Goal: Task Accomplishment & Management: Use online tool/utility

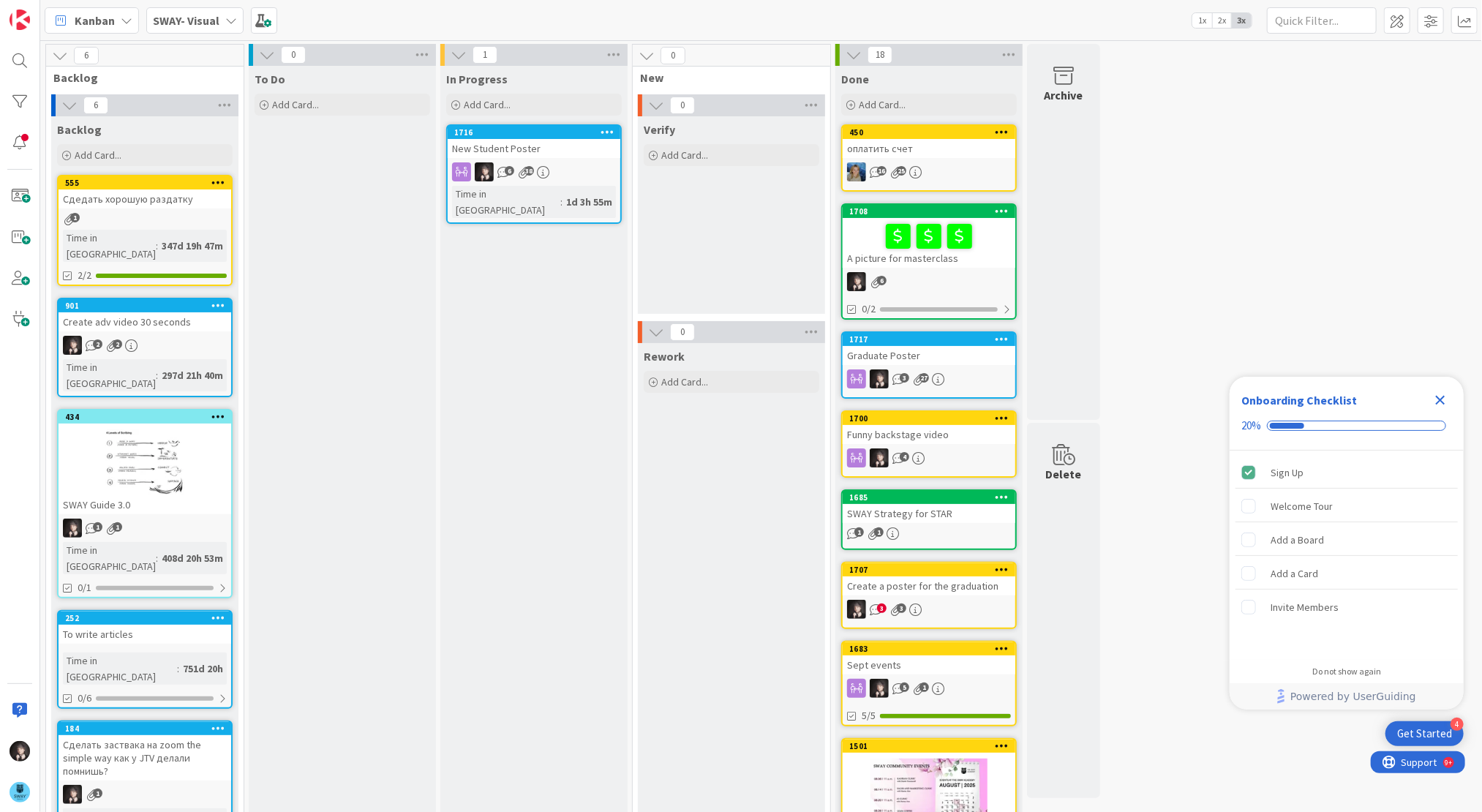
click at [180, 26] on b "SWAY- Visual" at bounding box center [186, 20] width 66 height 14
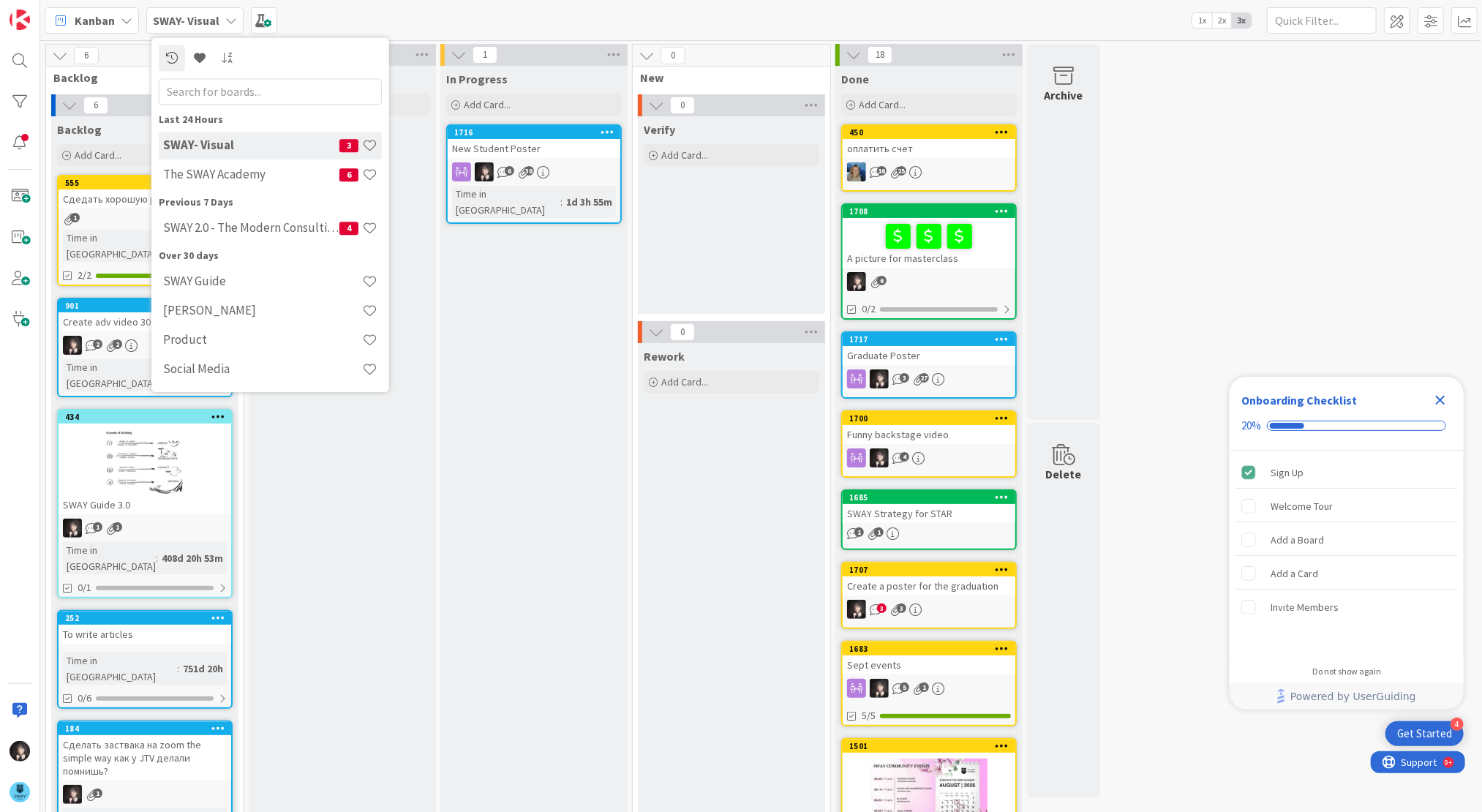
click at [223, 176] on h4 "The SWAY Academy" at bounding box center [251, 174] width 177 height 14
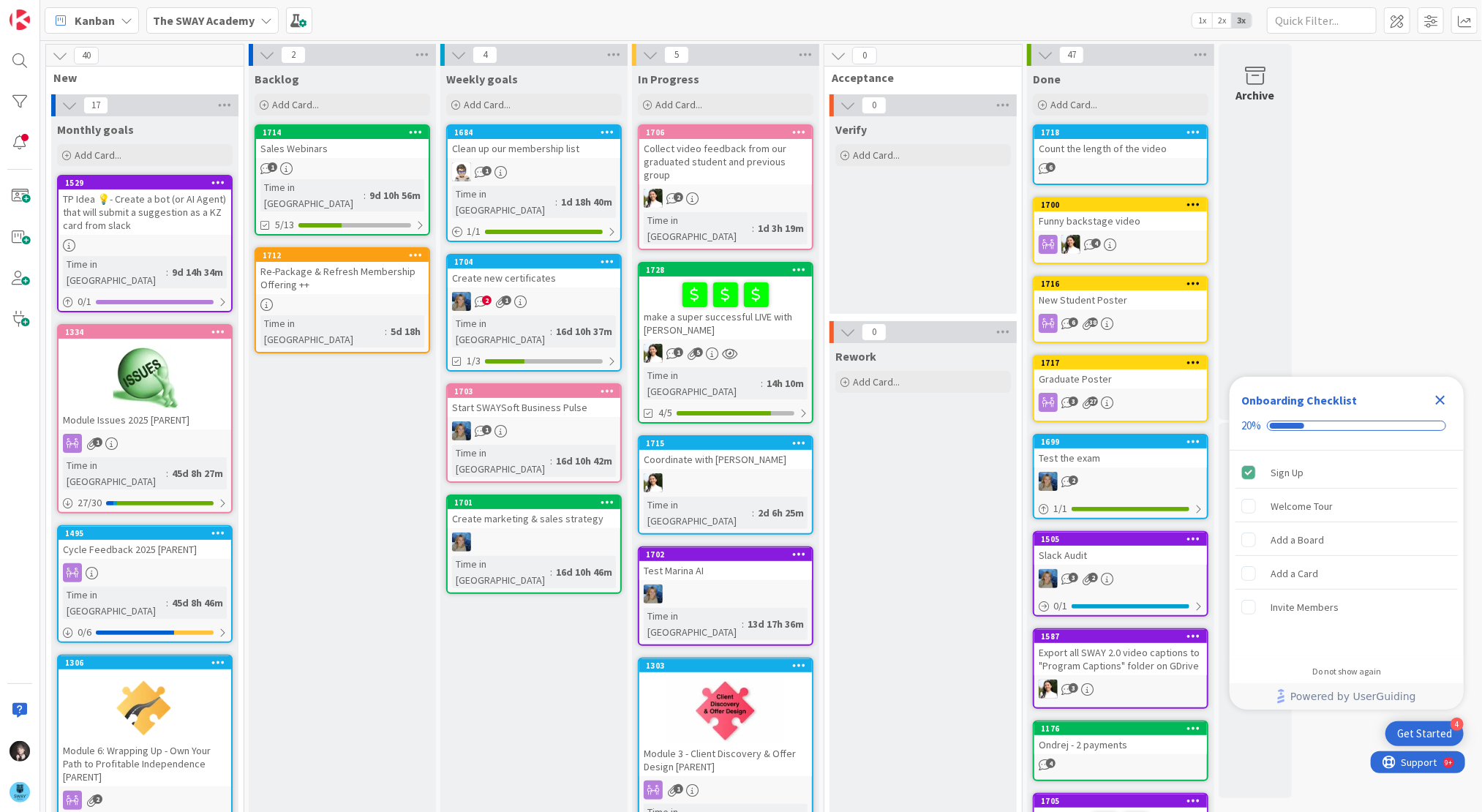
click at [750, 288] on div "make a super successful LIVE with [PERSON_NAME]" at bounding box center [725, 308] width 172 height 63
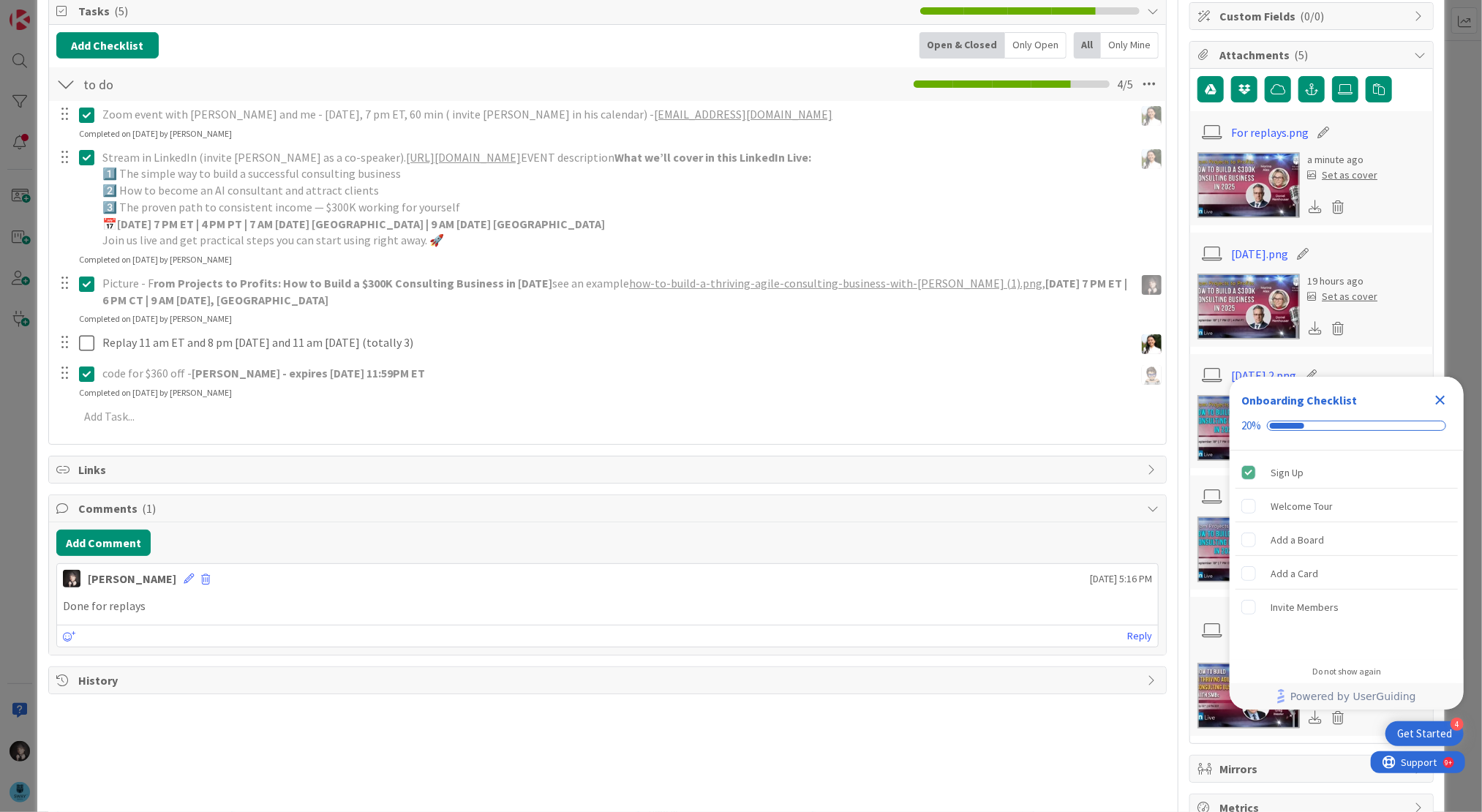
click at [64, 606] on p "Done for replays" at bounding box center [608, 606] width 1090 height 17
click at [194, 574] on icon at bounding box center [188, 579] width 10 height 10
click at [70, 652] on p "Done for replays" at bounding box center [608, 658] width 1077 height 17
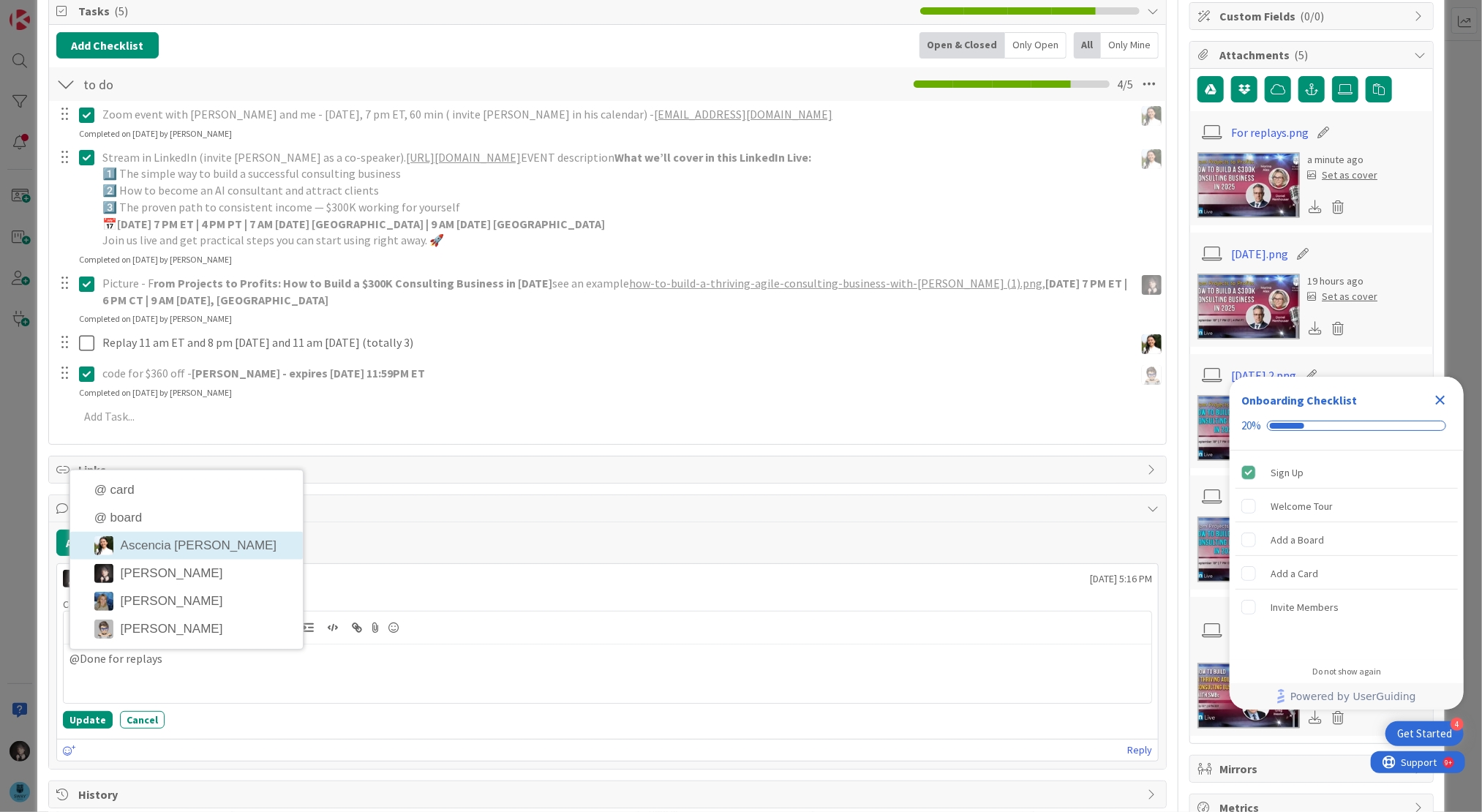
click at [170, 551] on li "Ascencia [PERSON_NAME]" at bounding box center [187, 546] width 233 height 28
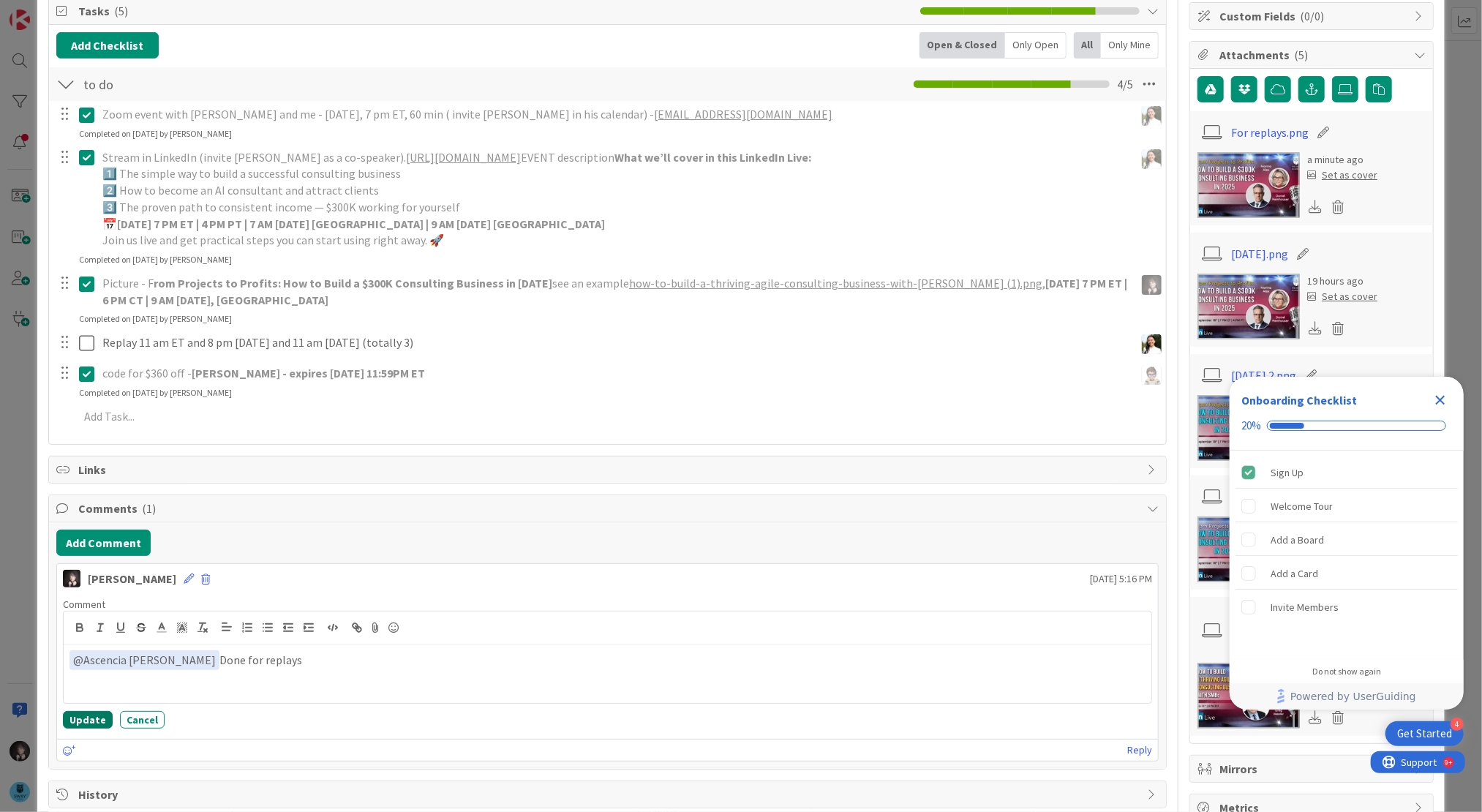
click at [85, 719] on button "Update" at bounding box center [87, 720] width 50 height 18
